Goal: Information Seeking & Learning: Learn about a topic

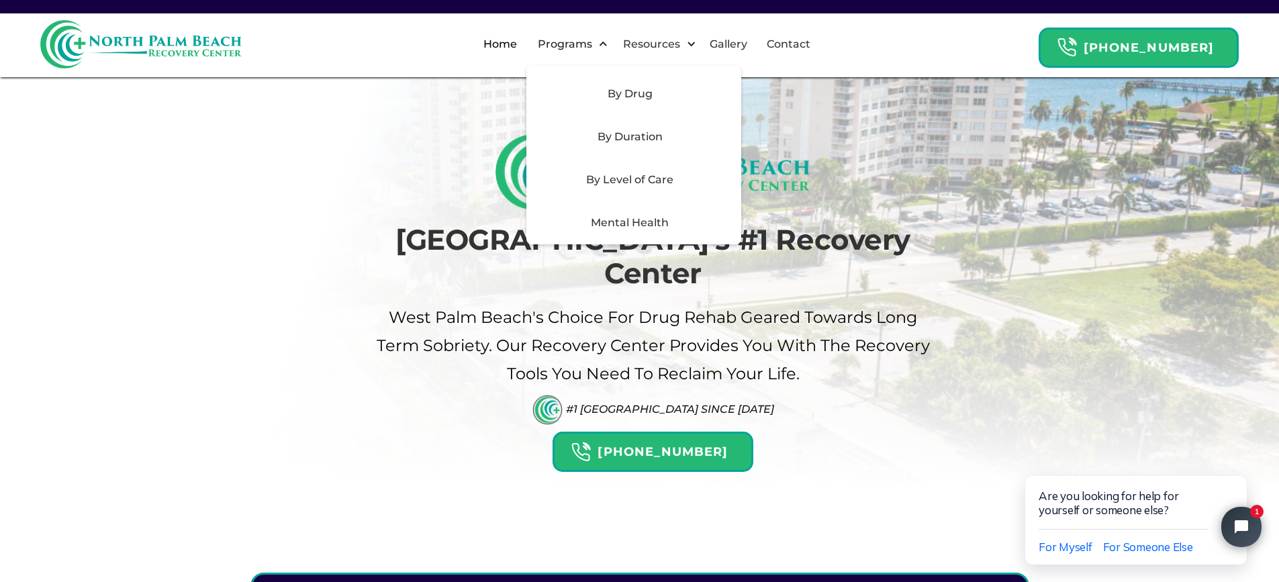
click at [629, 139] on div "By Duration" at bounding box center [629, 137] width 191 height 16
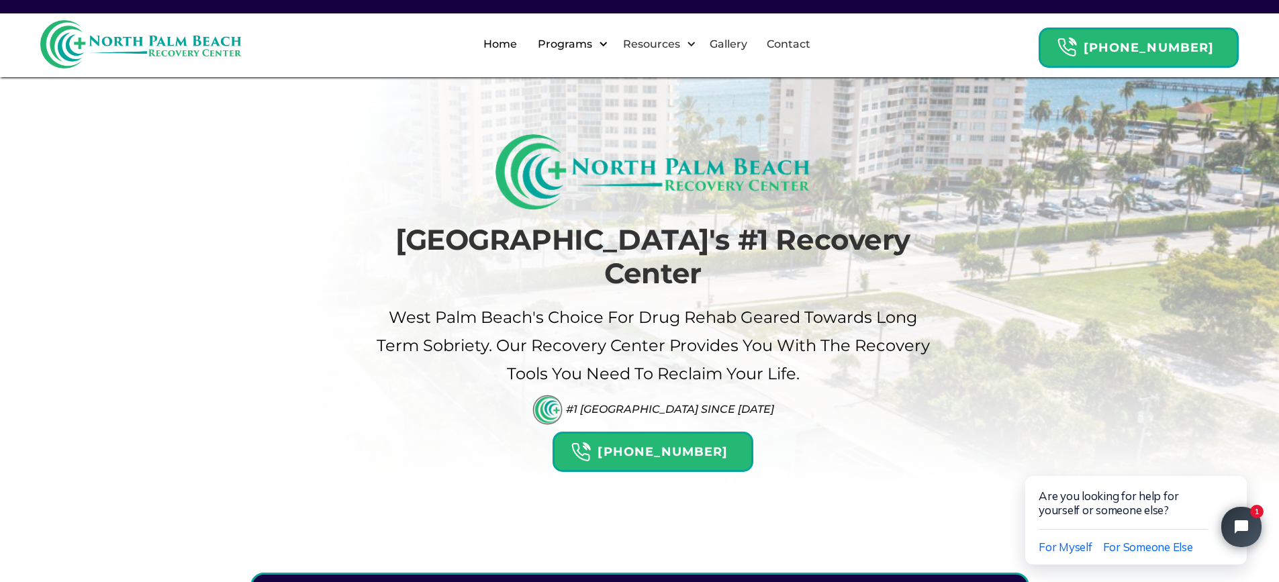
click at [590, 45] on div "Programs" at bounding box center [564, 44] width 61 height 16
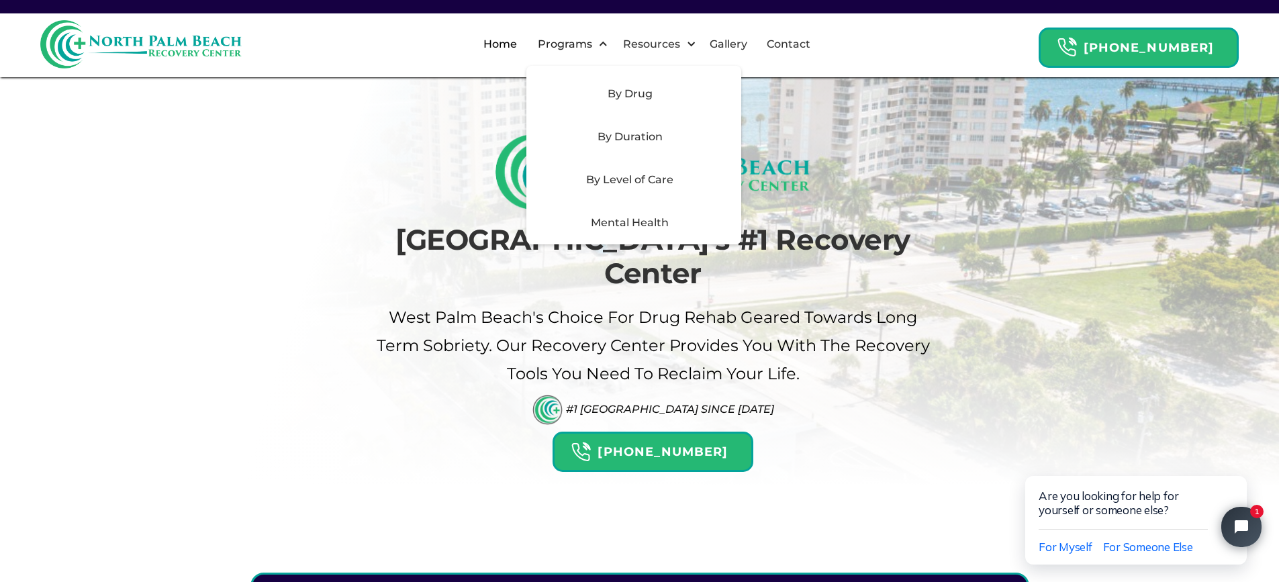
click at [648, 134] on div "By Duration" at bounding box center [629, 137] width 191 height 16
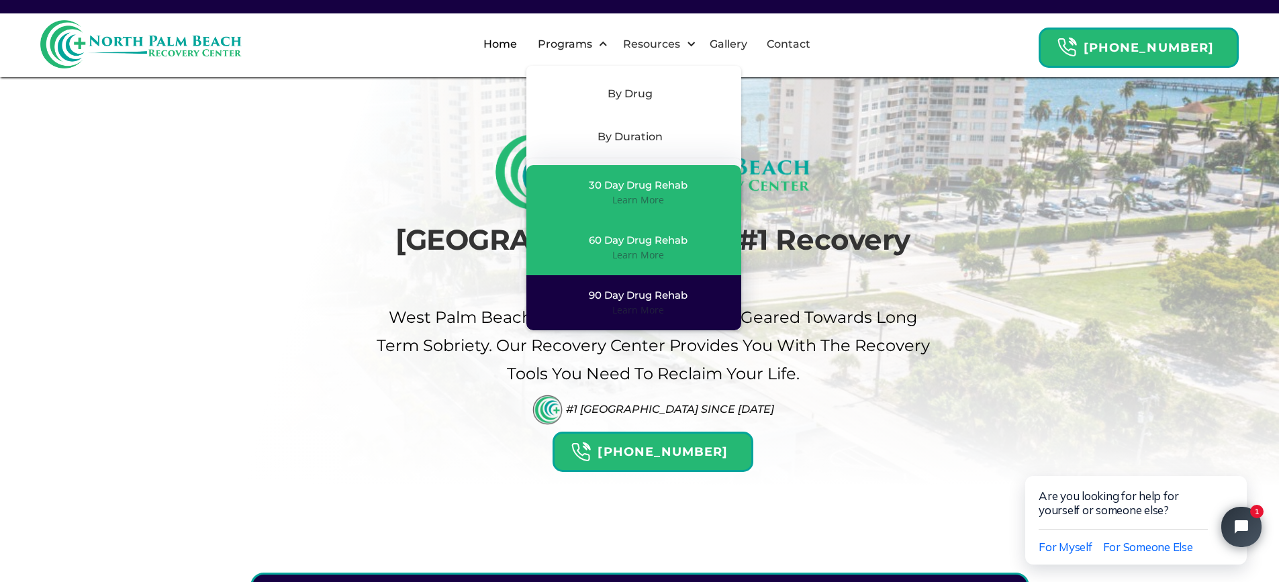
click at [637, 303] on div "Learn More" at bounding box center [638, 309] width 52 height 13
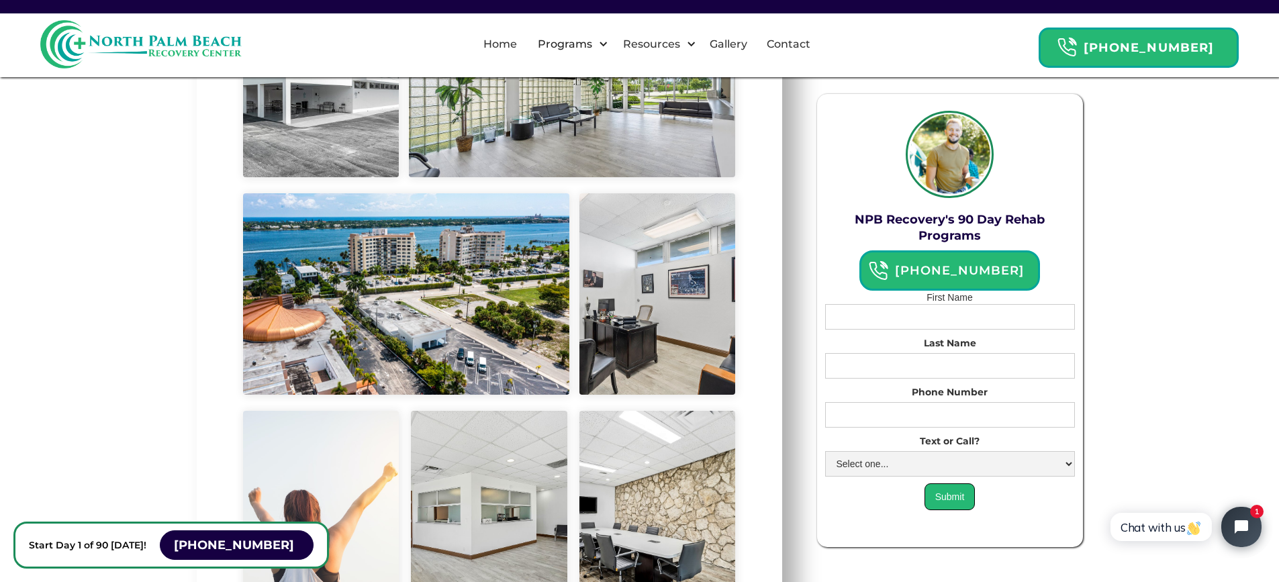
scroll to position [3692, 0]
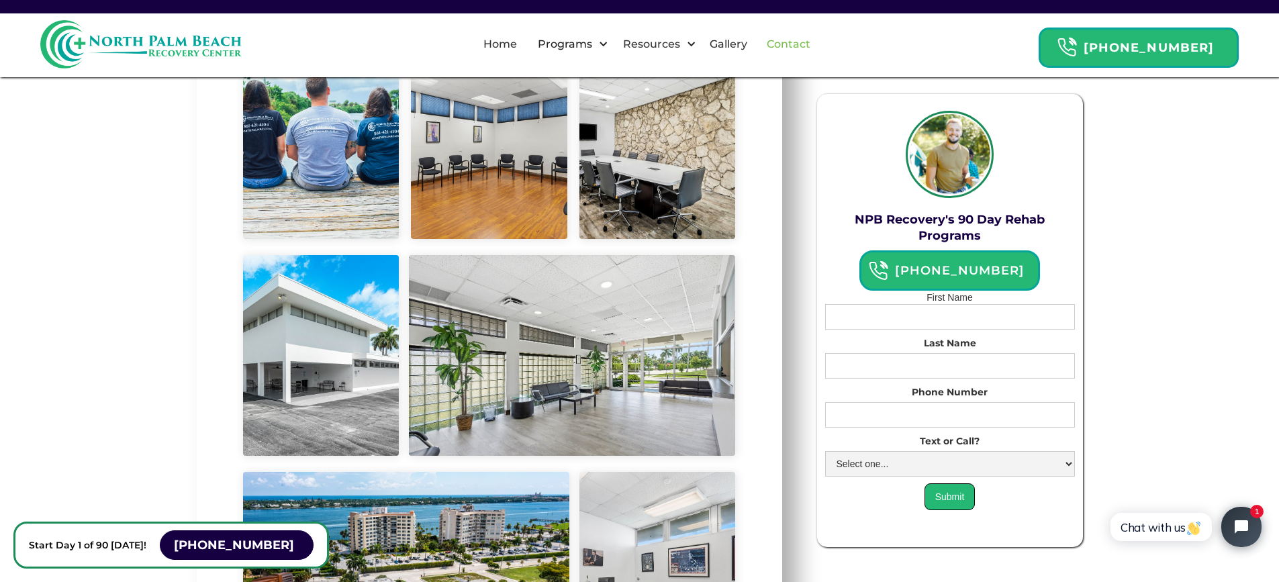
click at [817, 45] on link "Contact" at bounding box center [789, 44] width 60 height 43
